Goal: Information Seeking & Learning: Learn about a topic

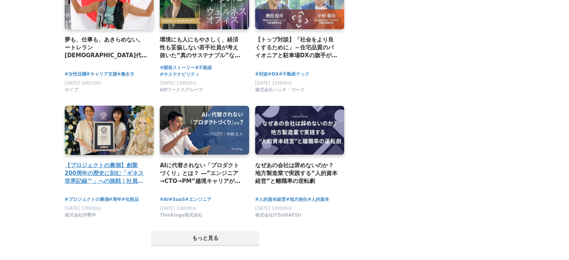
scroll to position [1428, 0]
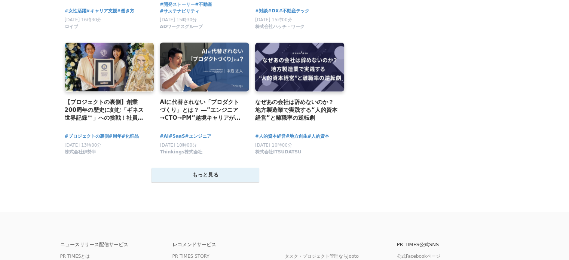
click at [226, 182] on button "もっと見る" at bounding box center [206, 175] width 108 height 14
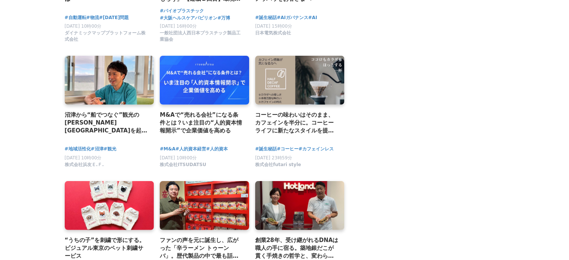
scroll to position [1877, 0]
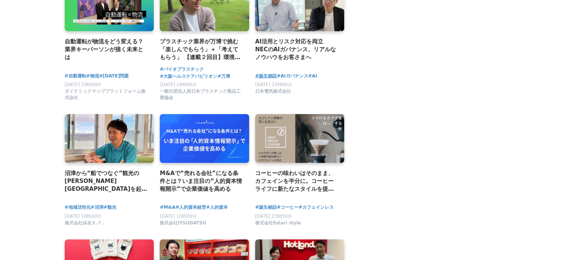
click at [273, 80] on span "#誕生秘話" at bounding box center [266, 76] width 22 height 7
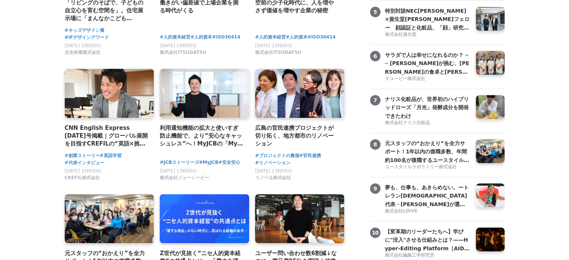
scroll to position [231, 0]
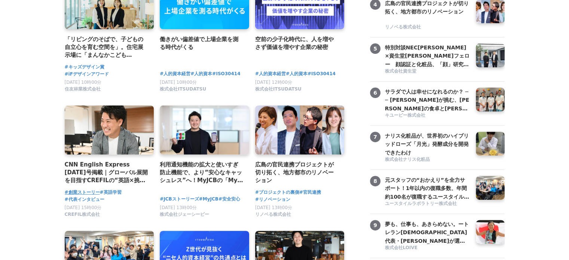
click at [89, 191] on span "#創業ストーリー" at bounding box center [82, 192] width 35 height 7
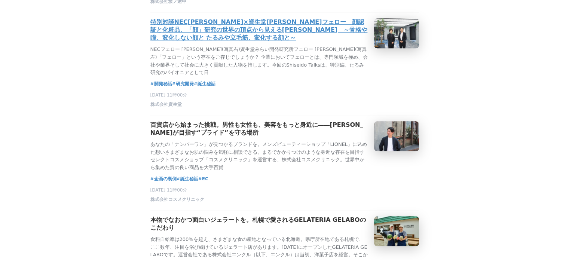
scroll to position [674, 0]
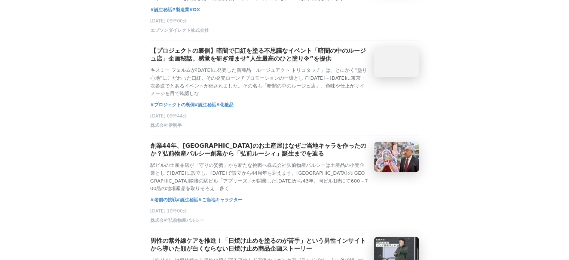
scroll to position [1497, 0]
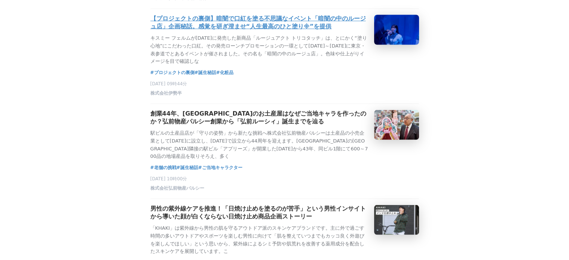
click at [257, 31] on h3 "【プロジェクトの裏側】暗闇で口紅を塗る不思議なイベント「暗闇の中のルージュ店」企画秘話。感覚を研ぎ澄ませ“人生最高のひと塗り※”を提供" at bounding box center [259, 23] width 218 height 16
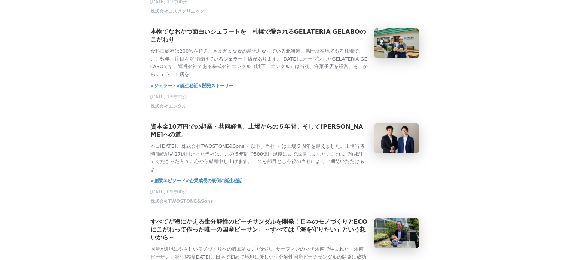
scroll to position [748, 0]
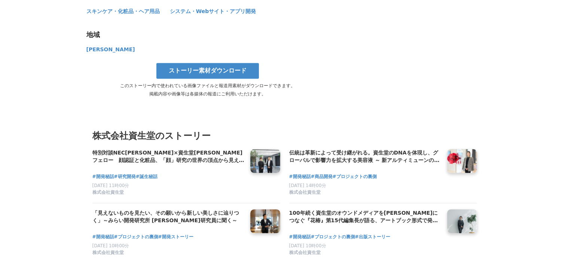
scroll to position [3929, 0]
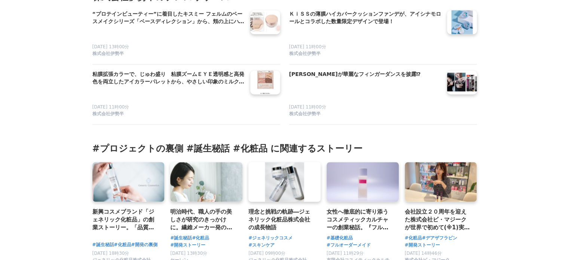
scroll to position [3892, 0]
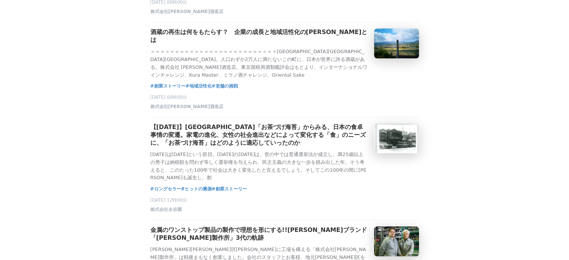
scroll to position [674, 0]
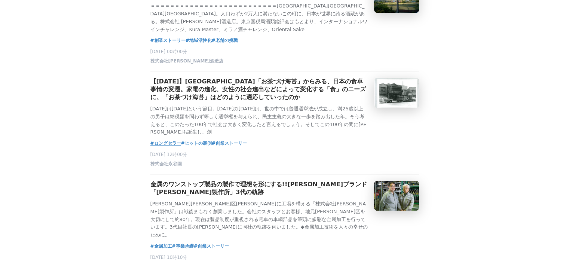
click at [165, 147] on span "#ロングセラー" at bounding box center [165, 143] width 31 height 7
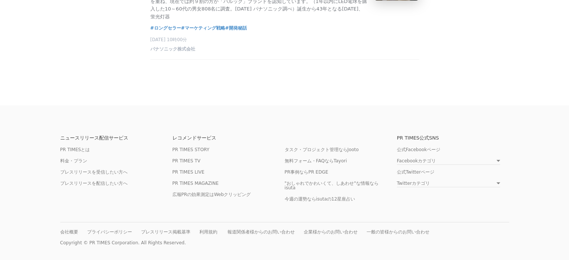
scroll to position [1455, 0]
click at [207, 24] on span "#マーケティング戦略" at bounding box center [203, 27] width 44 height 7
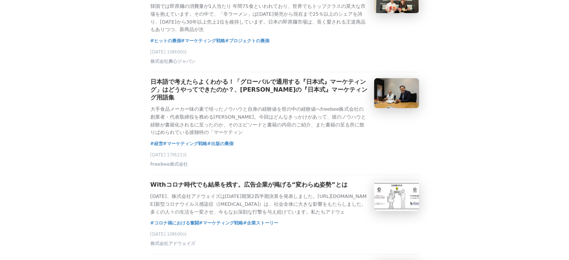
scroll to position [112, 0]
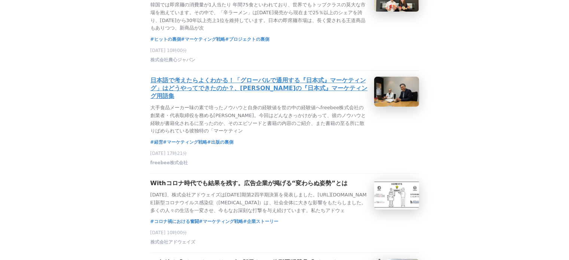
click at [271, 95] on h3 "日本語で考えたらよくわかる！「グローバルで通用する『日本式』マーケティング」はどうやってできたのか？、[PERSON_NAME]の『日本式』マーケティング用語集" at bounding box center [259, 89] width 218 height 24
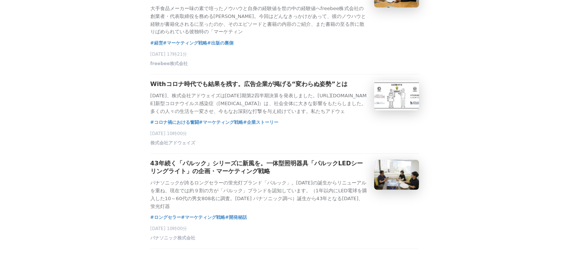
scroll to position [262, 0]
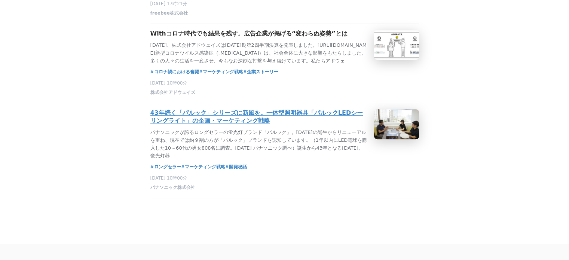
click at [207, 121] on h3 "43年続く「パルック」シリーズに新風を。一体型照明器具「パルックLEDシーリングライト」の企画・マーケティング戦略" at bounding box center [259, 117] width 218 height 16
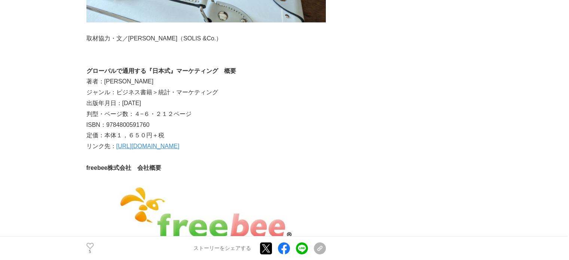
scroll to position [2470, 0]
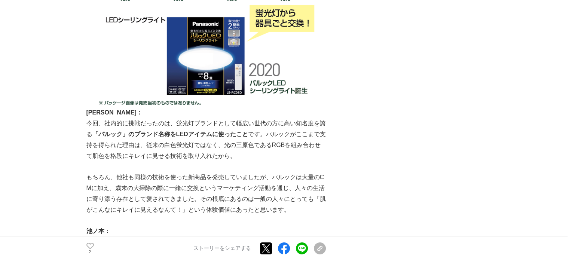
scroll to position [2619, 0]
